Goal: Information Seeking & Learning: Learn about a topic

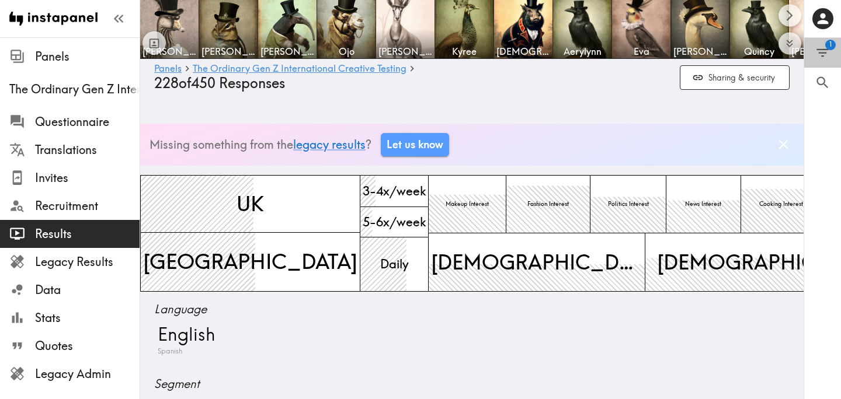
click at [832, 57] on button "1" at bounding box center [822, 53] width 37 height 30
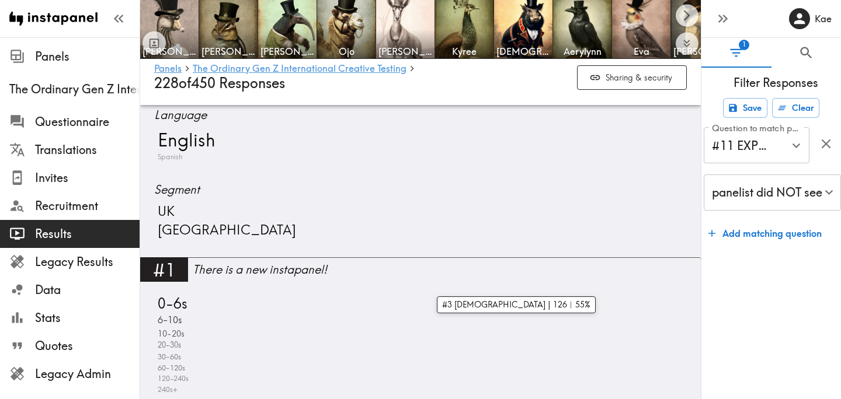
scroll to position [196, 0]
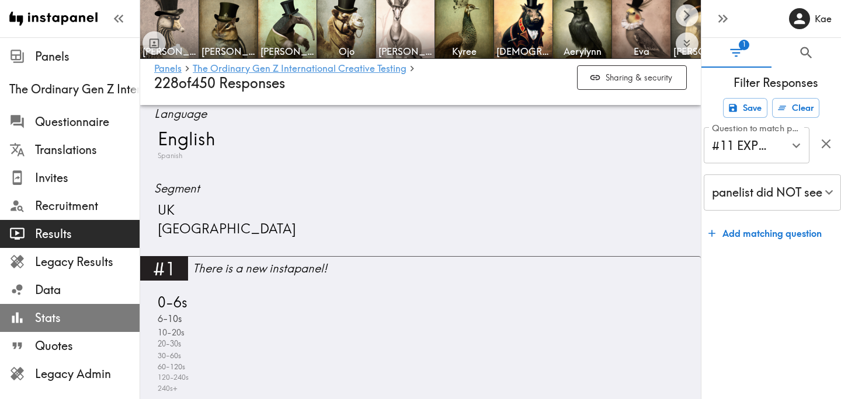
click at [89, 312] on span "Stats" at bounding box center [87, 318] width 105 height 16
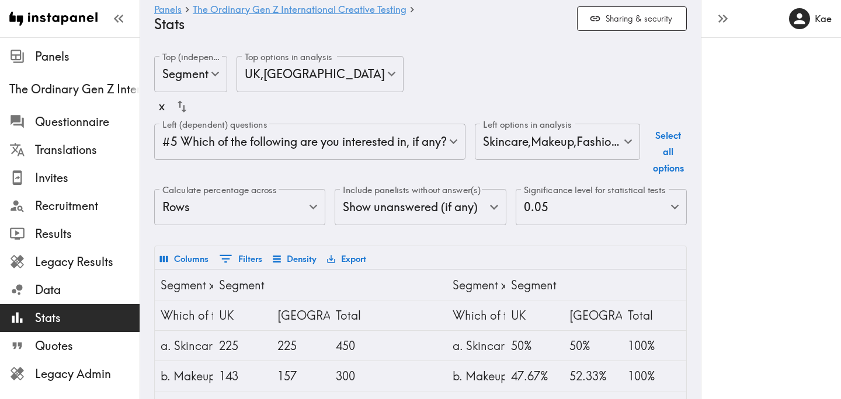
click at [275, 209] on body "Instapanel - Panels - The Ordinary Gen Z International Creative Testing - Stats…" at bounding box center [420, 345] width 841 height 616
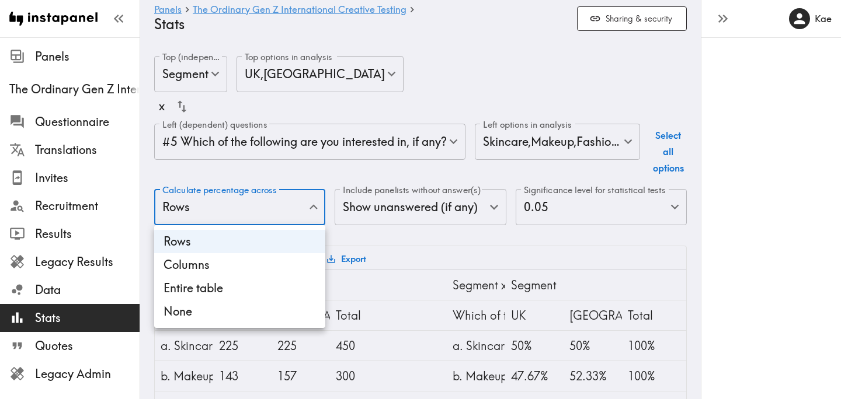
click at [492, 75] on div at bounding box center [420, 199] width 841 height 399
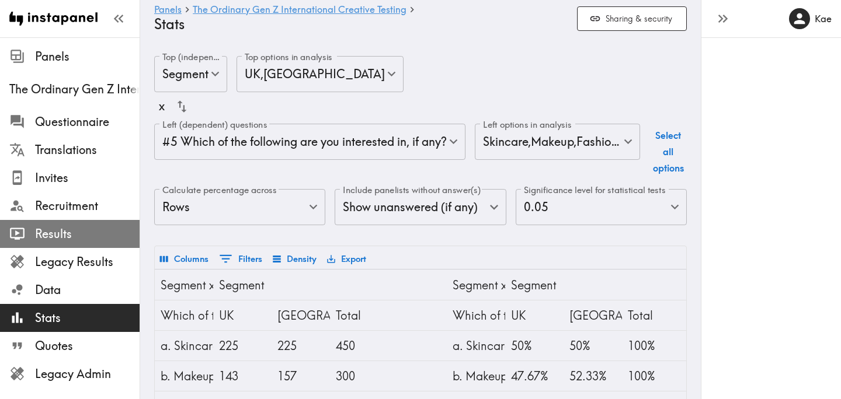
click at [86, 219] on div "Results" at bounding box center [70, 234] width 140 height 30
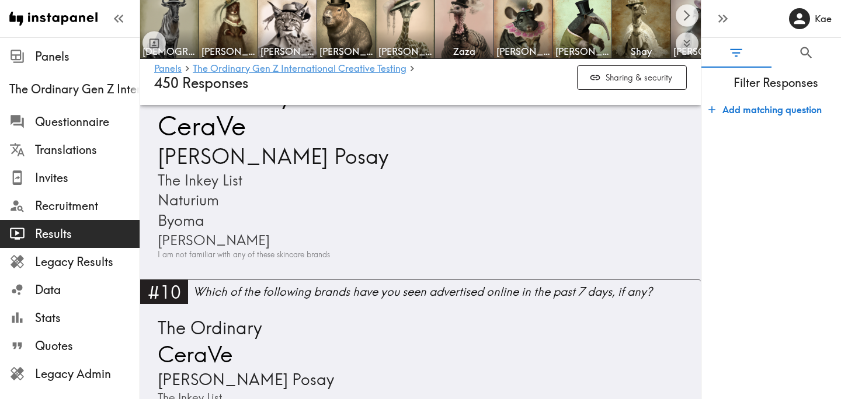
scroll to position [1631, 0]
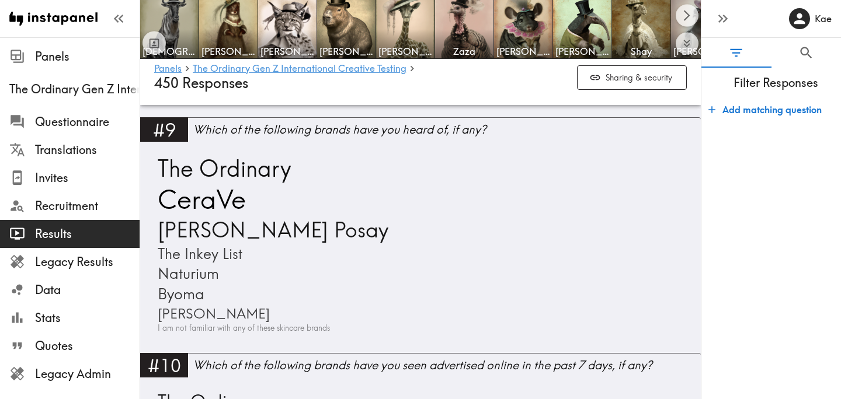
click at [793, 86] on span "Filter Responses" at bounding box center [776, 83] width 130 height 16
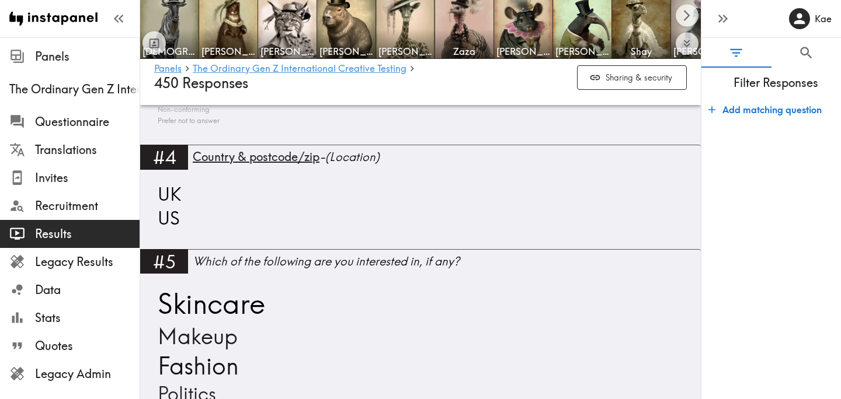
scroll to position [0, 0]
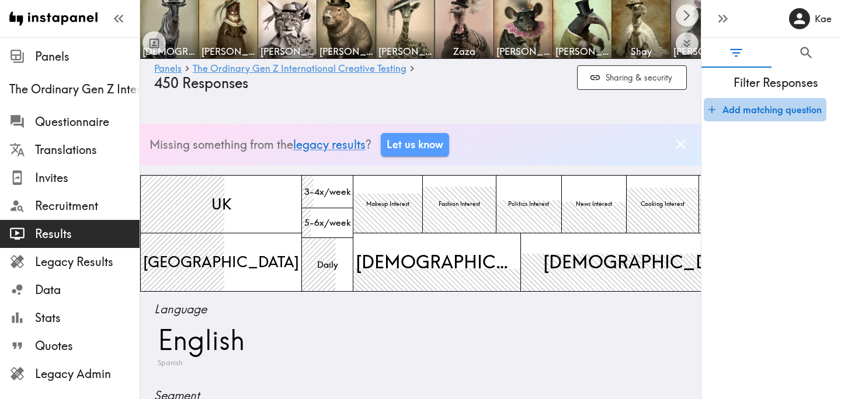
click at [757, 112] on button "Add matching question" at bounding box center [765, 109] width 123 height 23
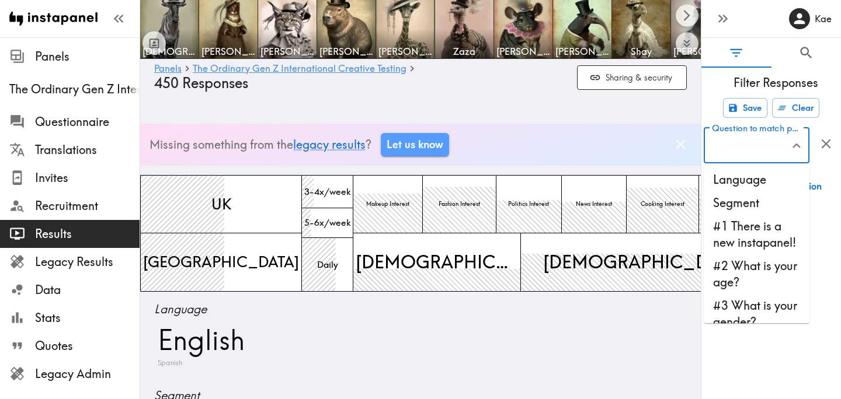
click at [746, 148] on input "Question to match panelists on" at bounding box center [748, 146] width 78 height 26
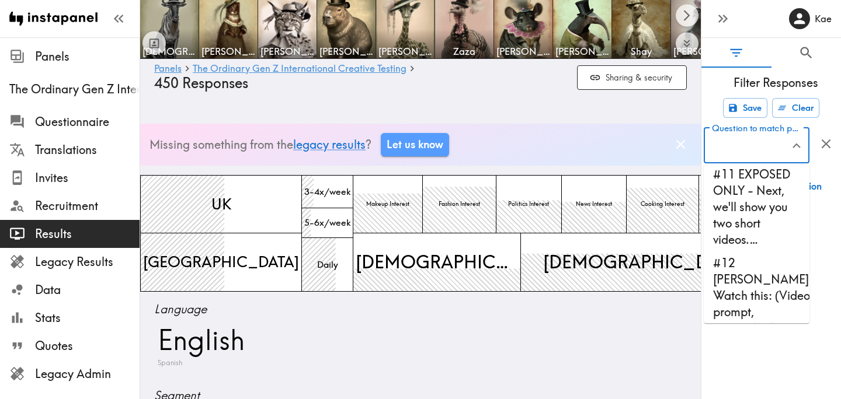
scroll to position [724, 0]
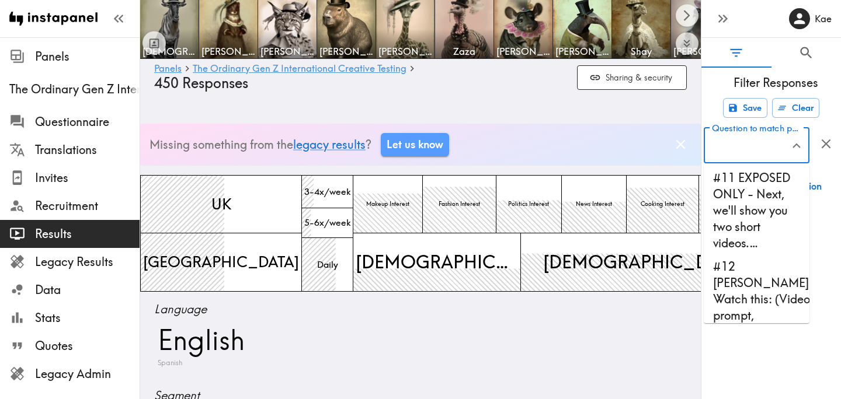
click at [746, 231] on li "#11 EXPOSED ONLY - Next, we'll show you two short videos.…" at bounding box center [757, 210] width 106 height 89
type input "#11 EXPOSED ONLY - Next, we'll show you two short videos.…"
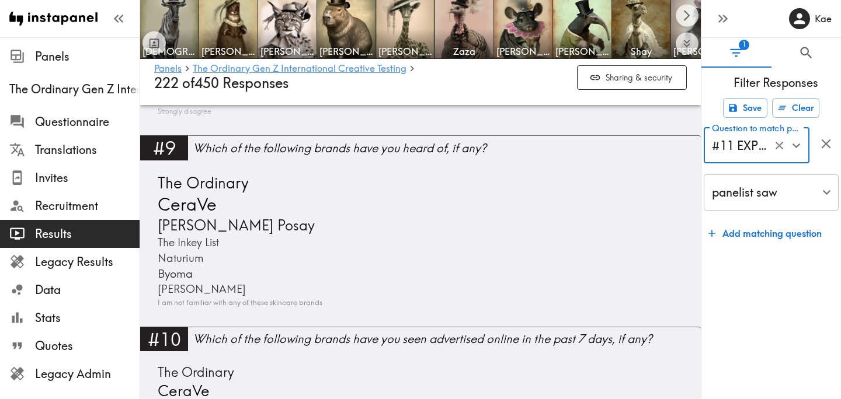
scroll to position [1418, 0]
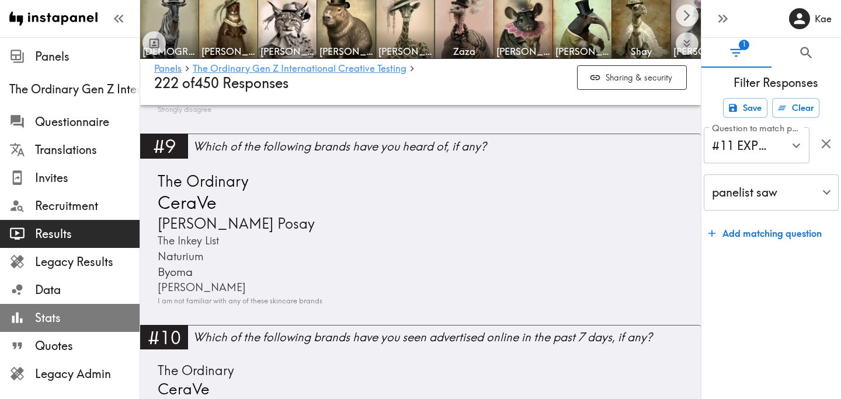
click at [93, 317] on span "Stats" at bounding box center [87, 318] width 105 height 16
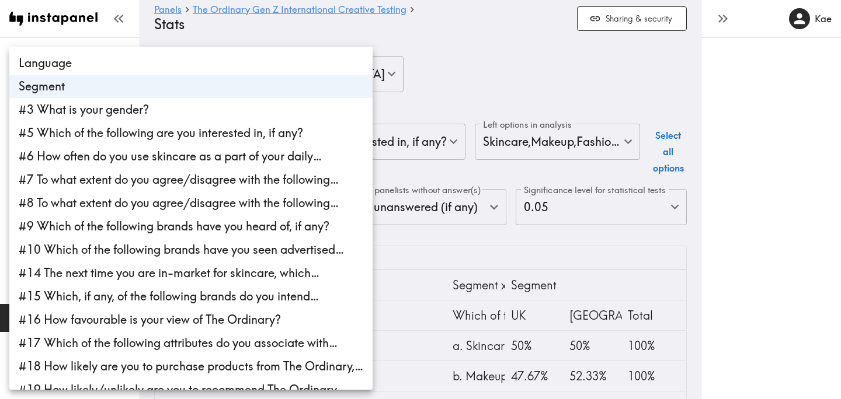
click at [211, 81] on body "Instapanel - Panels - The Ordinary Gen Z International Creative Testing - Stats…" at bounding box center [420, 345] width 841 height 616
click at [472, 78] on div at bounding box center [420, 199] width 841 height 399
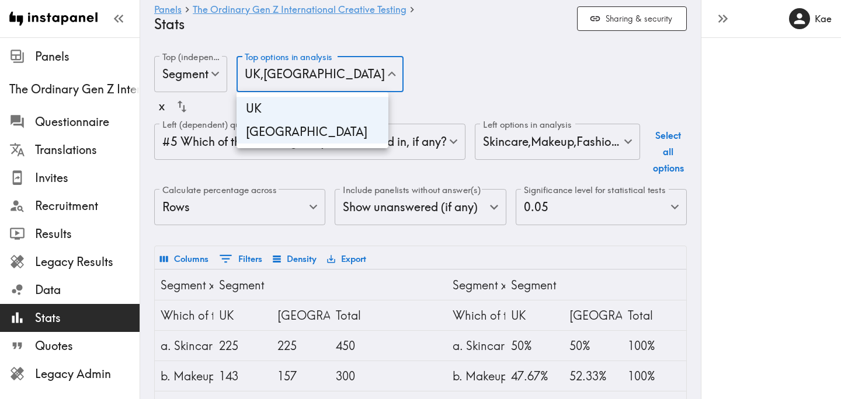
click at [366, 77] on body "Instapanel - Panels - The Ordinary Gen Z International Creative Testing - Stats…" at bounding box center [420, 345] width 841 height 616
click at [453, 80] on div at bounding box center [420, 199] width 841 height 399
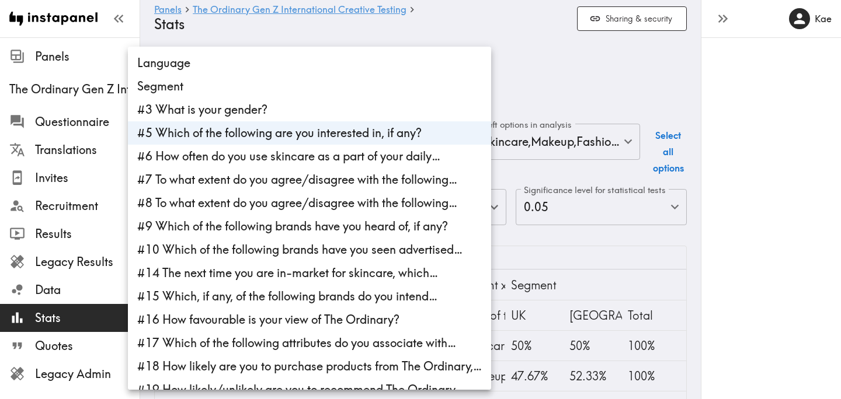
click at [403, 134] on body "Instapanel - Panels - The Ordinary Gen Z International Creative Testing - Stats…" at bounding box center [420, 345] width 841 height 616
click at [545, 78] on div at bounding box center [420, 199] width 841 height 399
click at [388, 136] on body "Instapanel - Panels - The Ordinary Gen Z International Creative Testing - Stats…" at bounding box center [420, 345] width 841 height 616
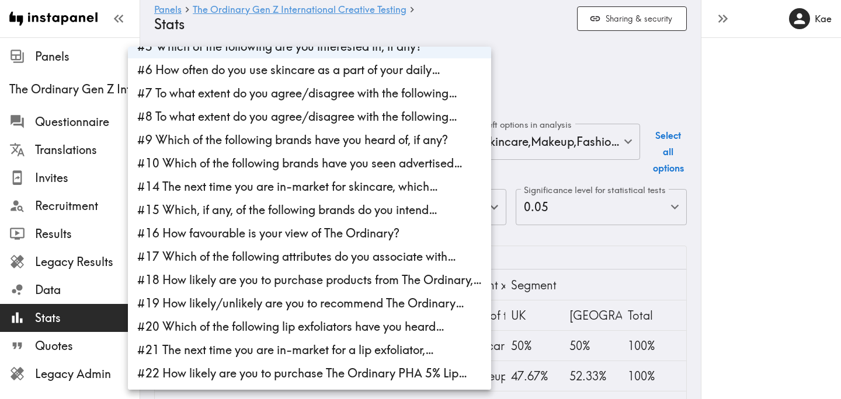
click at [586, 59] on div at bounding box center [420, 199] width 841 height 399
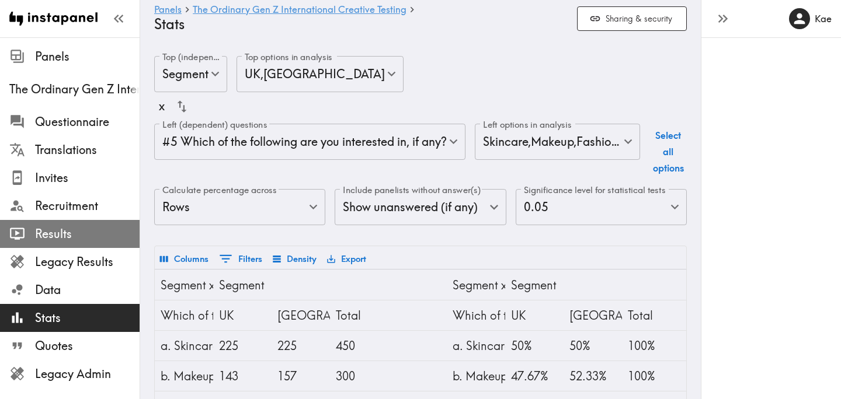
click at [92, 230] on span "Results" at bounding box center [87, 234] width 105 height 16
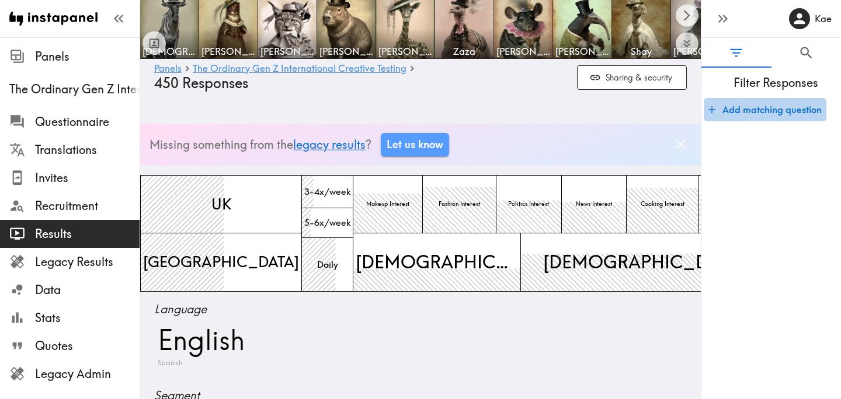
click at [729, 119] on button "Add matching question" at bounding box center [765, 109] width 123 height 23
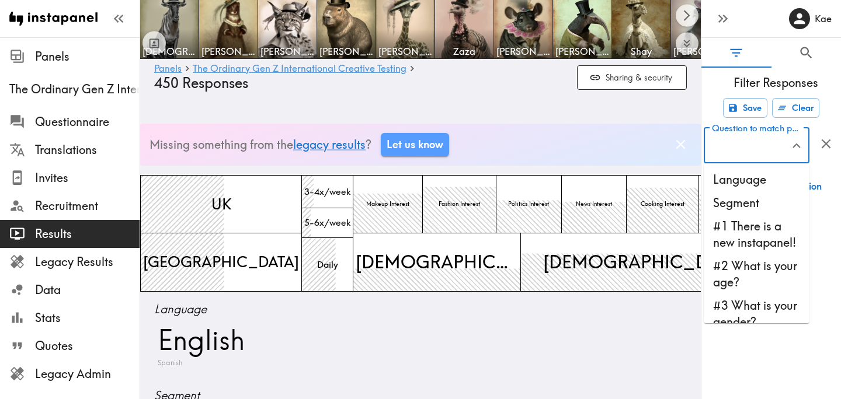
click at [737, 145] on input "Question to match panelists on" at bounding box center [748, 146] width 78 height 26
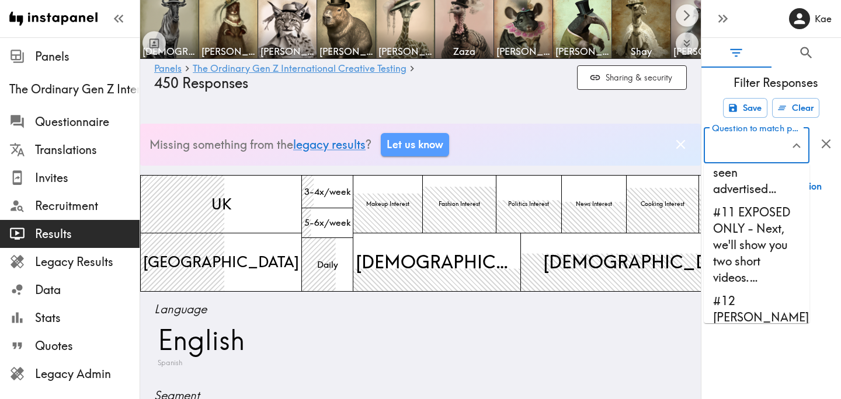
scroll to position [690, 0]
click at [741, 270] on li "#11 EXPOSED ONLY - Next, we'll show you two short videos.…" at bounding box center [757, 244] width 106 height 89
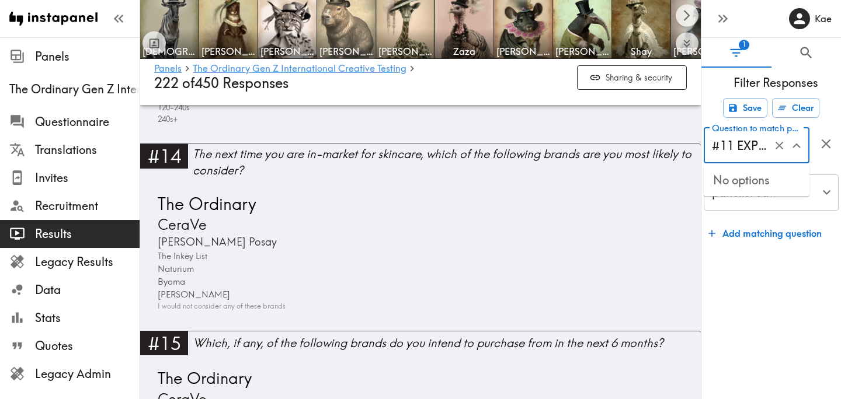
scroll to position [0, 279]
type input "#11 EXPOSED ONLY - Next, we'll show you two short videos.…"
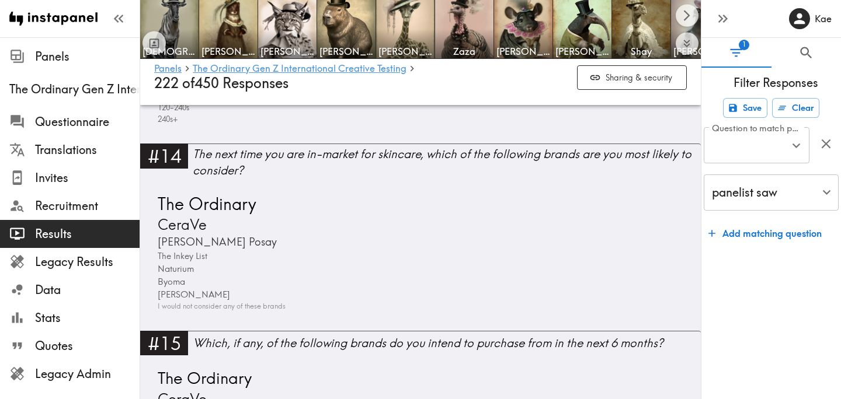
scroll to position [0, 0]
click at [741, 338] on form "Save Clear Question to match panelists on #11 EXPOSED ONLY - Next, we'll show y…" at bounding box center [771, 243] width 140 height 301
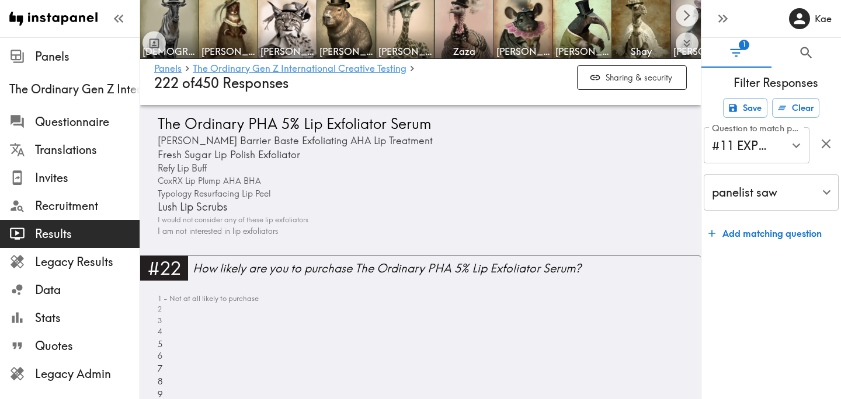
scroll to position [3396, 0]
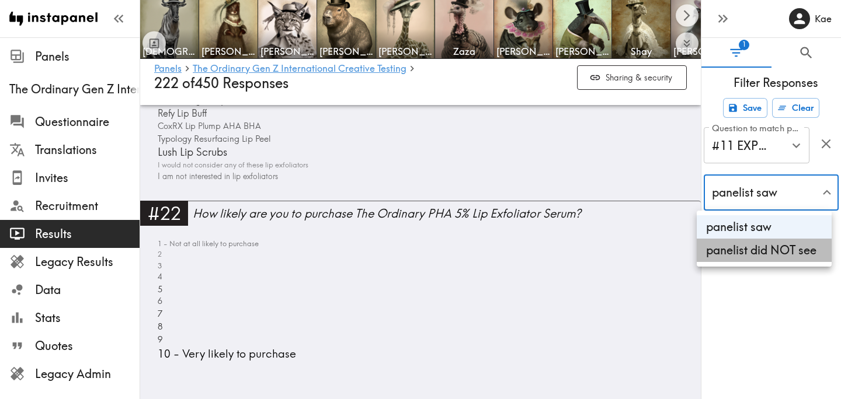
click at [790, 246] on li "panelist did NOT see" at bounding box center [764, 250] width 135 height 23
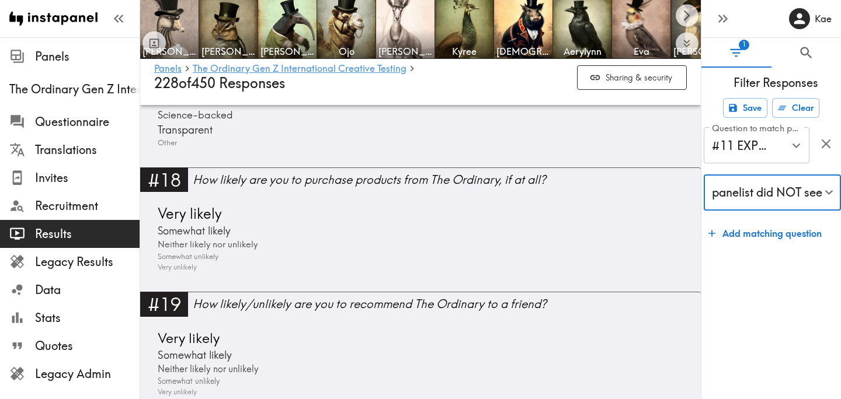
scroll to position [2808, 0]
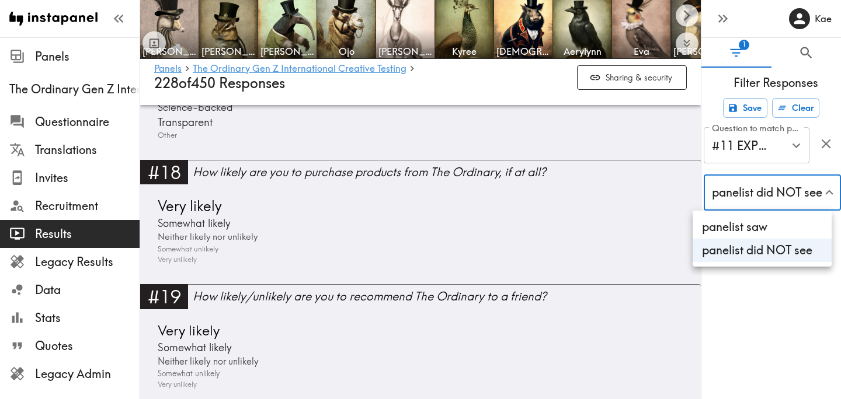
click at [750, 227] on li "panelist saw" at bounding box center [762, 227] width 139 height 23
type input "true"
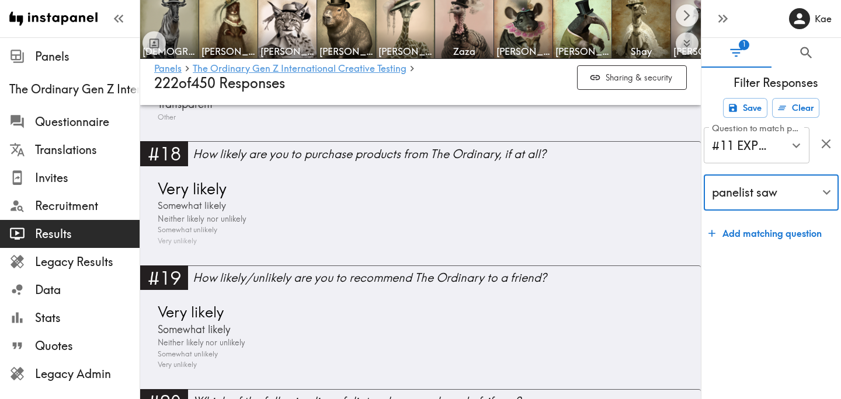
scroll to position [2843, 0]
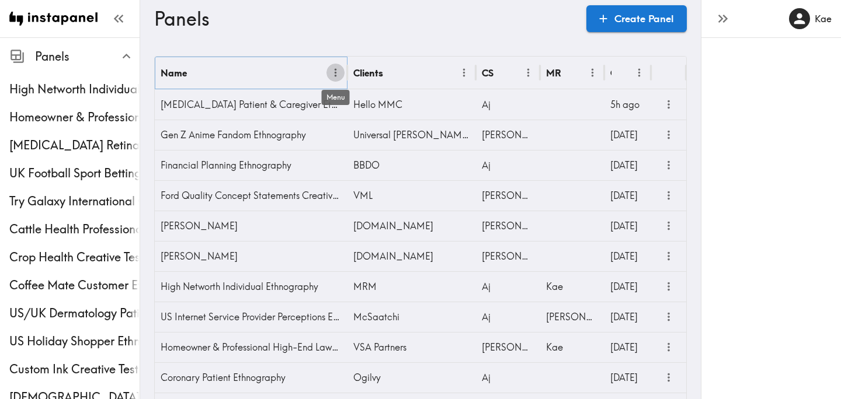
click at [333, 71] on icon "Menu" at bounding box center [335, 73] width 12 height 12
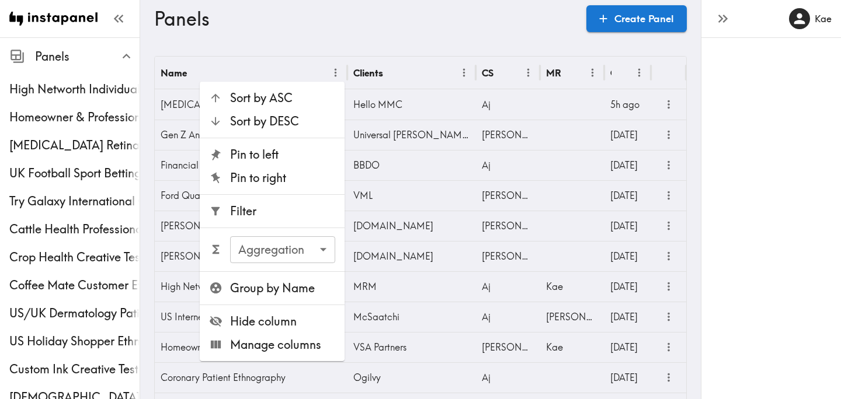
click at [291, 207] on span "Filter" at bounding box center [282, 211] width 105 height 16
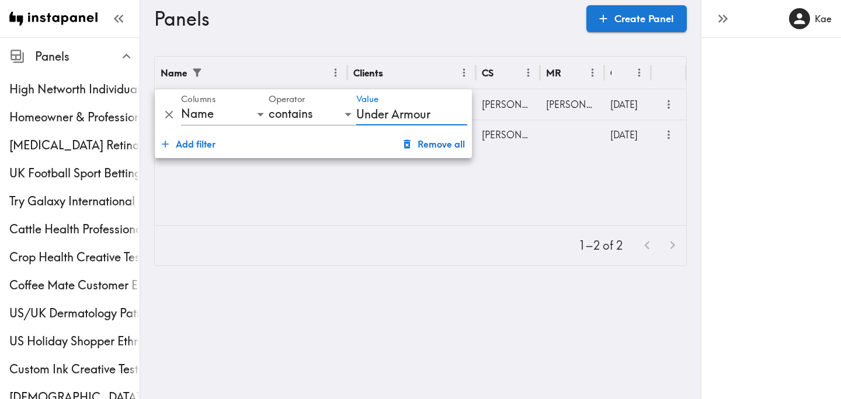
type input "Under Armour"
click at [605, 190] on div "Name Clients CS MR Created Under Armour Halo Creative Testing i-D Jono Kate 53d…" at bounding box center [420, 141] width 531 height 169
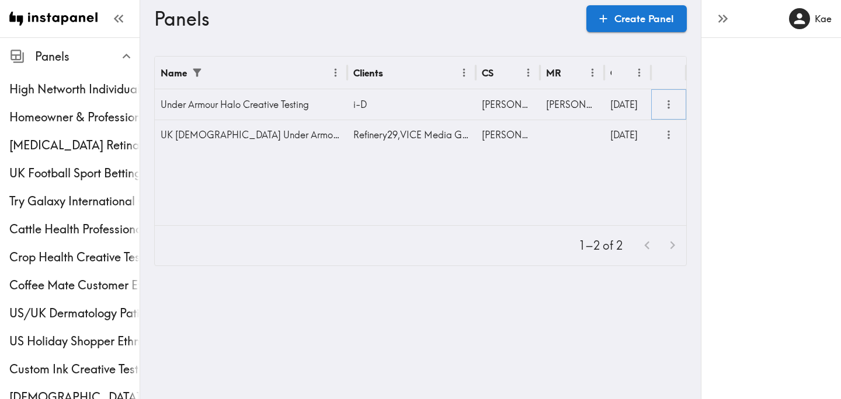
click at [666, 104] on icon "more" at bounding box center [668, 104] width 13 height 13
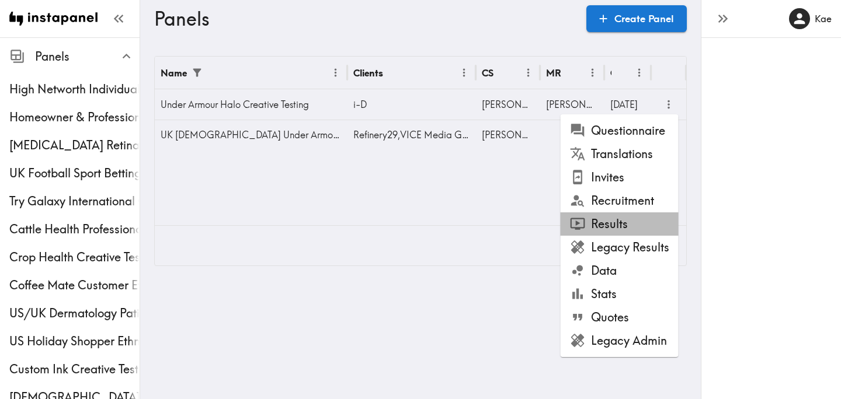
click at [616, 227] on li "Results" at bounding box center [620, 224] width 118 height 23
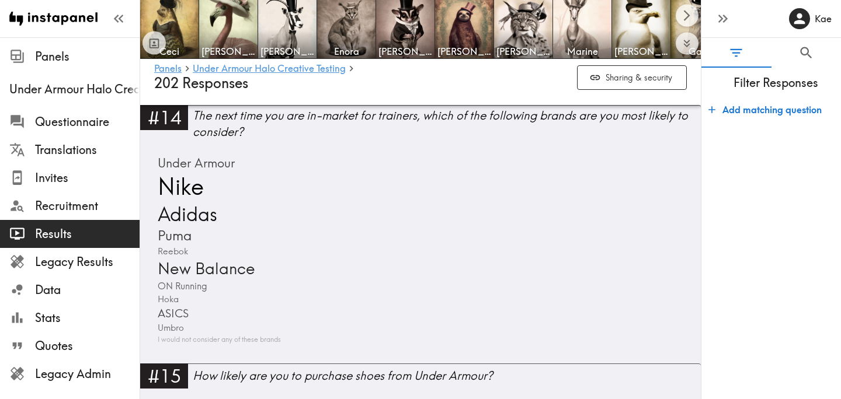
scroll to position [3269, 0]
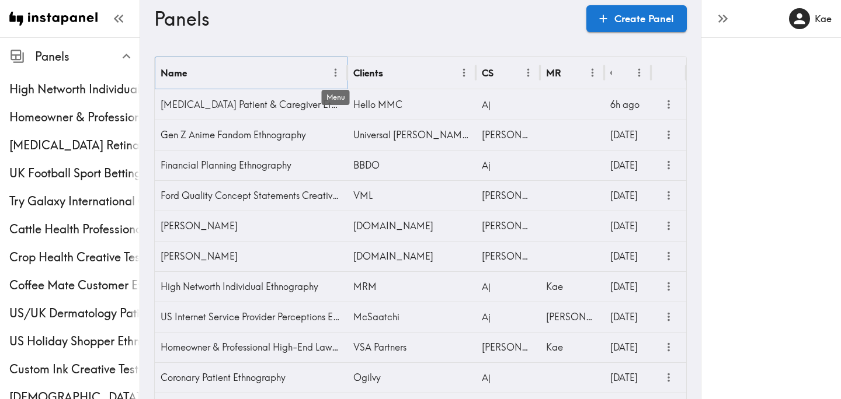
click at [335, 75] on icon "Menu" at bounding box center [335, 73] width 12 height 12
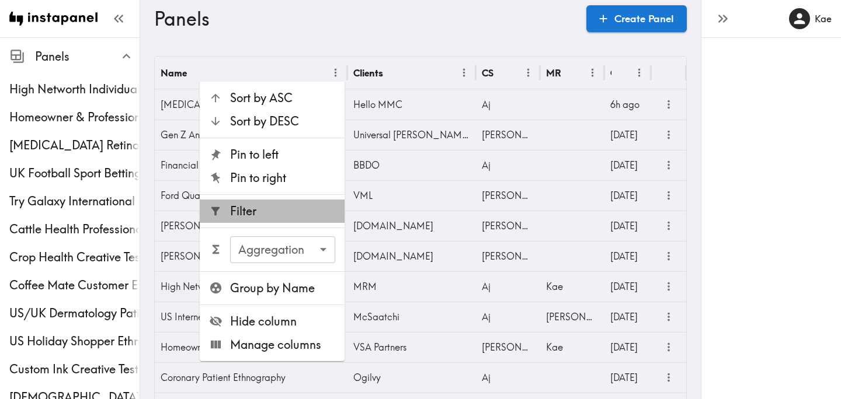
click at [276, 208] on span "Filter" at bounding box center [282, 211] width 105 height 16
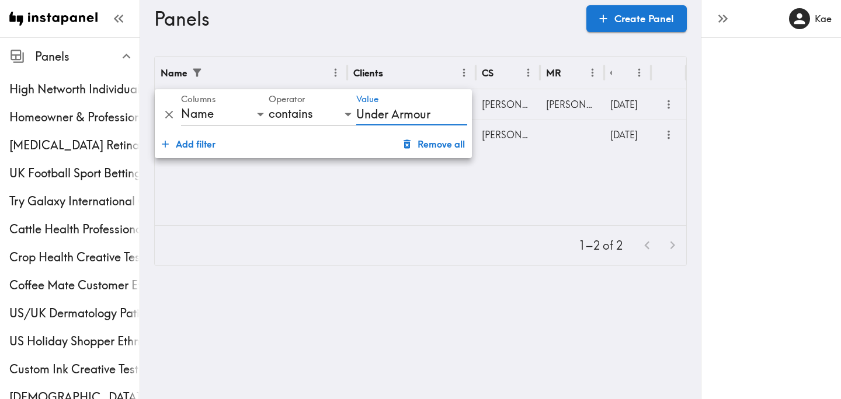
type input "Under Armour"
click at [610, 172] on div "Name Clients CS MR Created Under Armour Halo Creative Testing i-D Jono Kate 53d…" at bounding box center [420, 141] width 531 height 169
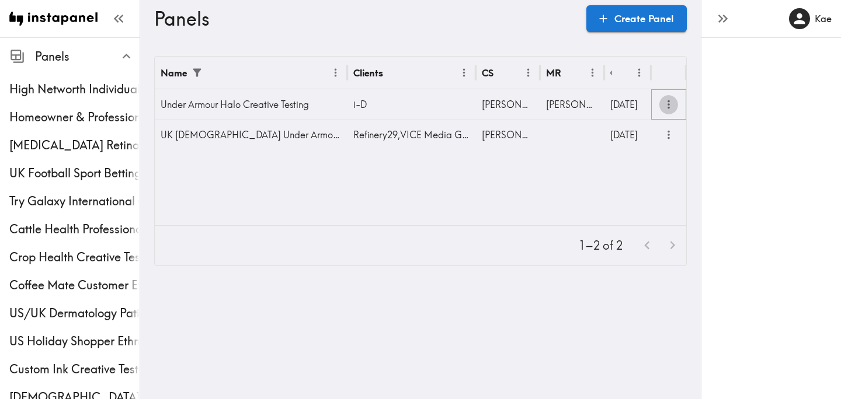
click at [668, 103] on icon "more" at bounding box center [668, 104] width 13 height 13
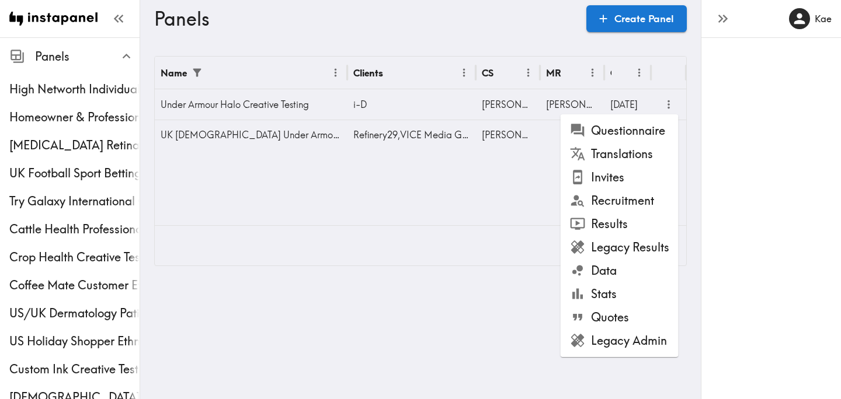
click at [614, 270] on li "Data" at bounding box center [620, 270] width 118 height 23
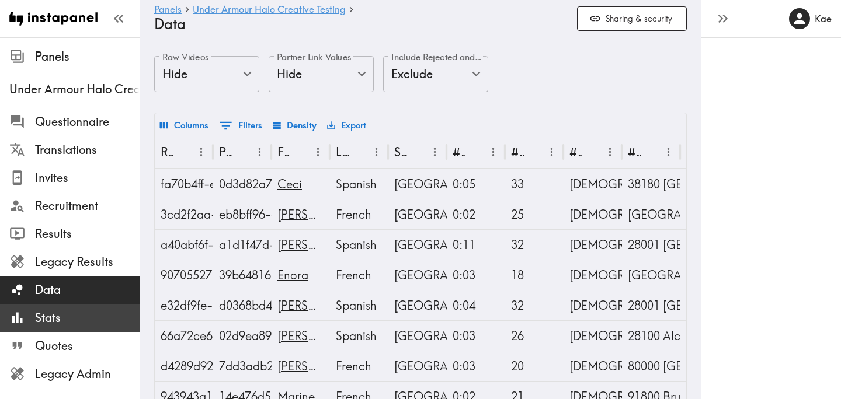
click at [68, 311] on span "Stats" at bounding box center [87, 318] width 105 height 16
click at [75, 311] on span "Stats" at bounding box center [87, 318] width 105 height 16
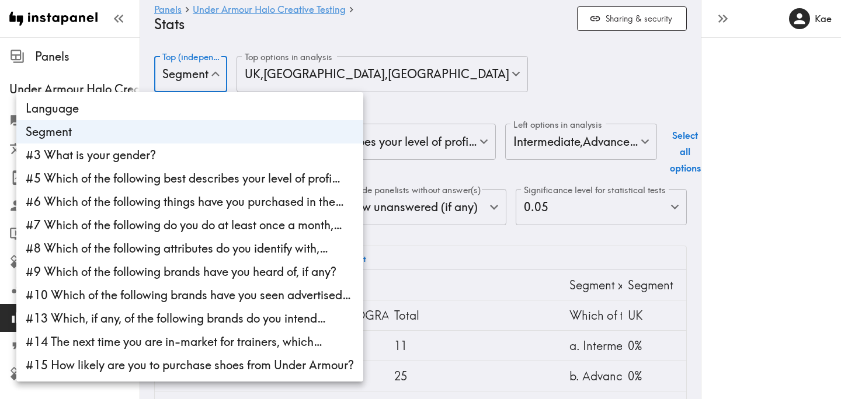
click at [217, 80] on body "Instapanel - Panels - Under Armour Halo Creative Testing - Stats Panels Under A…" at bounding box center [420, 345] width 841 height 616
click at [481, 72] on div at bounding box center [420, 199] width 841 height 399
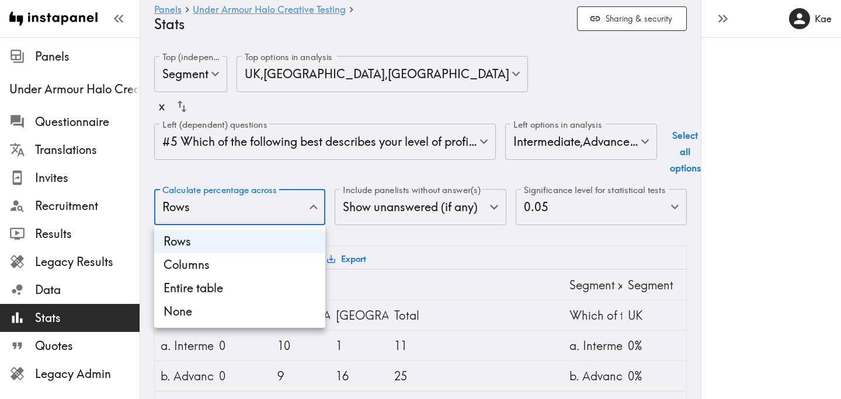
click at [270, 210] on body "Instapanel - Panels - Under Armour Halo Creative Testing - Stats Panels Under A…" at bounding box center [420, 345] width 841 height 616
click at [270, 210] on div at bounding box center [420, 199] width 841 height 399
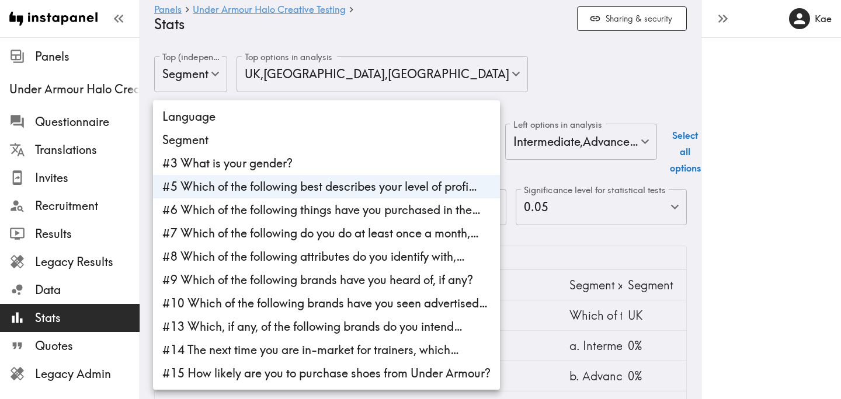
click at [297, 145] on body "Instapanel - Panels - Under Armour Halo Creative Testing - Stats Panels Under A…" at bounding box center [420, 345] width 841 height 616
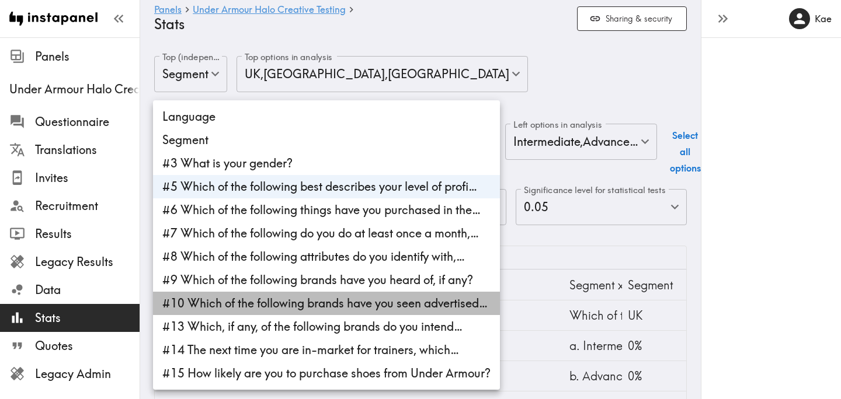
click at [314, 301] on li "#10 Which of the following brands have you seen advertised…" at bounding box center [326, 303] width 347 height 23
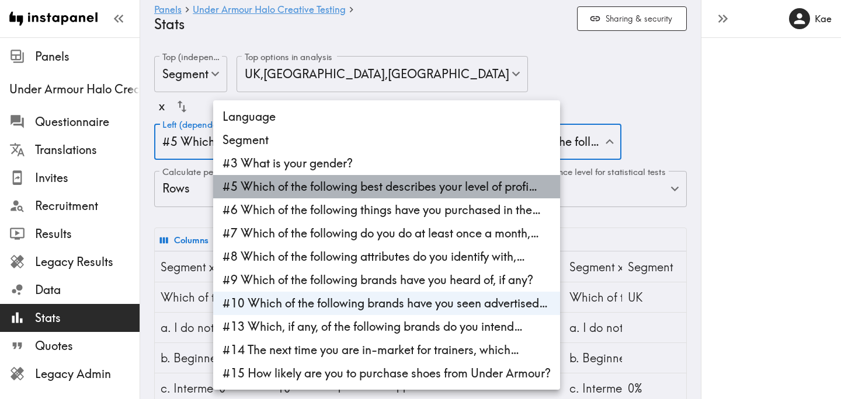
click at [336, 189] on li "#5 Which of the following best describes your level of profi…" at bounding box center [386, 186] width 347 height 23
type input "fe854743-c79a-4f0a-a084-8cb25dd9cd56"
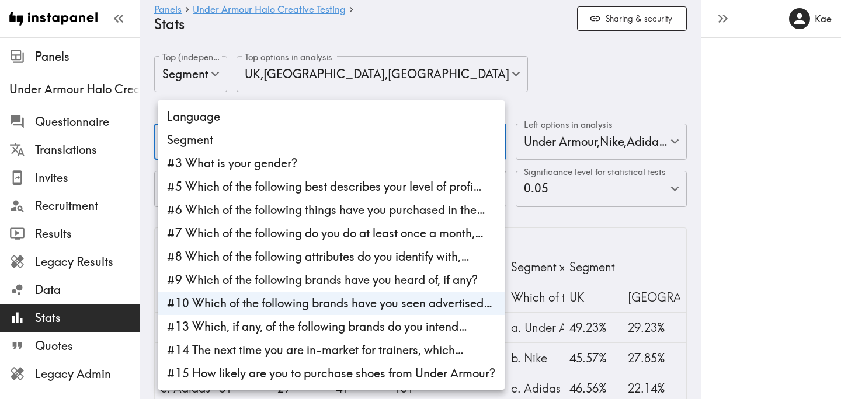
click at [498, 72] on div at bounding box center [420, 199] width 841 height 399
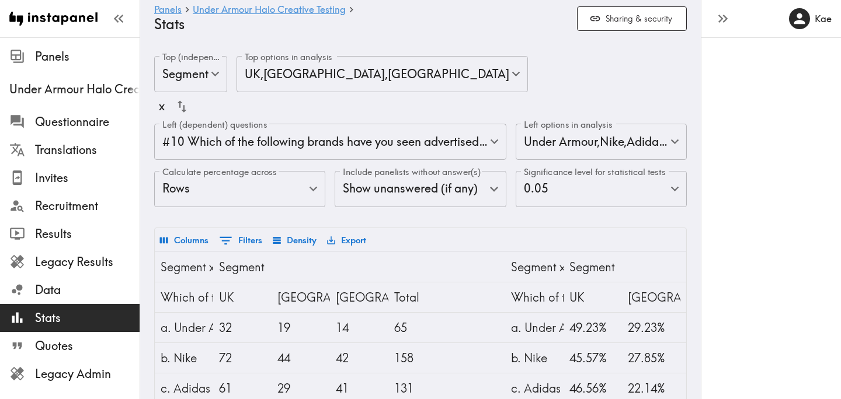
click at [495, 79] on div "Top (independent) questions Segment segmentId Top (independent) questions Top o…" at bounding box center [420, 75] width 533 height 38
click at [190, 75] on body "Instapanel - Panels - Under Armour Halo Creative Testing - Stats Panels Under A…" at bounding box center [420, 366] width 841 height 659
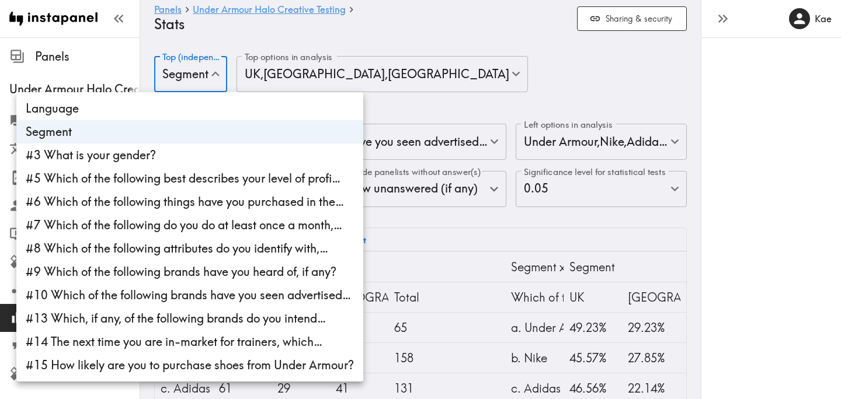
click at [471, 89] on div at bounding box center [420, 199] width 841 height 399
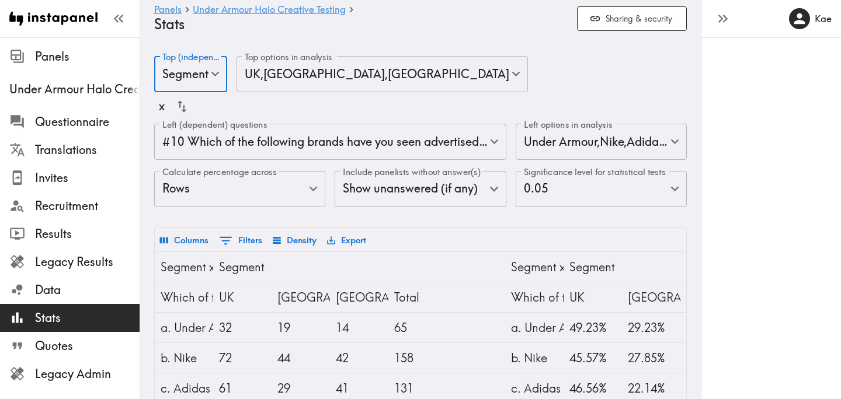
click at [273, 187] on body "Instapanel - Panels - Under Armour Halo Creative Testing - Stats Panels Under A…" at bounding box center [420, 366] width 841 height 659
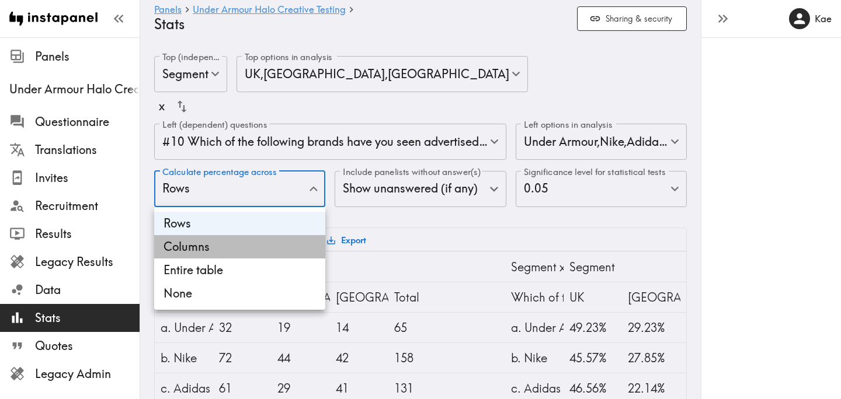
click at [255, 248] on li "Columns" at bounding box center [239, 246] width 171 height 23
type input "Columns"
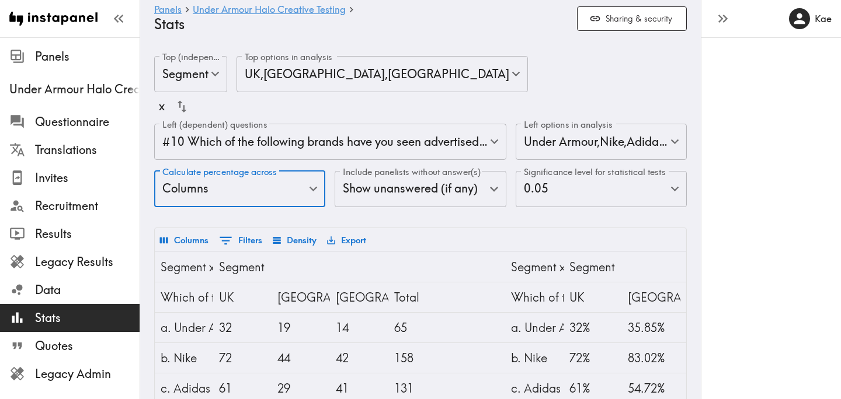
click at [505, 92] on div "Top (independent) questions Segment segmentId Top (independent) questions Top o…" at bounding box center [420, 75] width 533 height 38
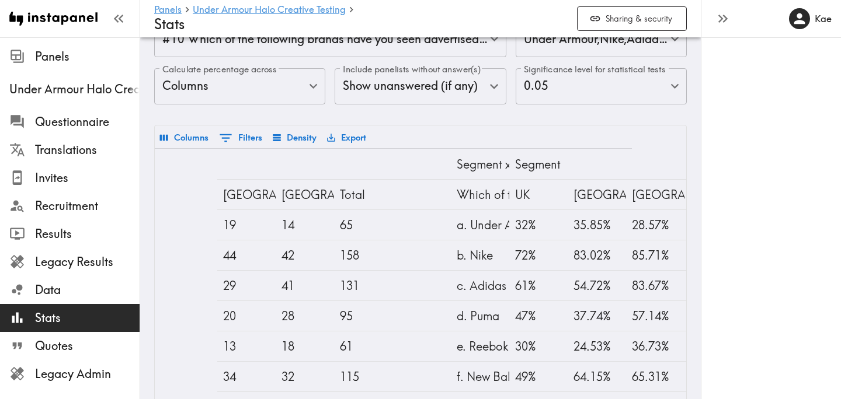
scroll to position [0, 146]
